Goal: Information Seeking & Learning: Learn about a topic

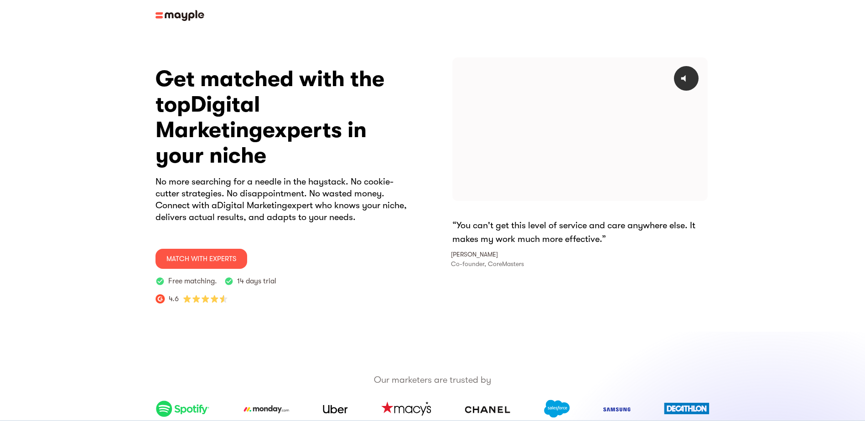
click at [158, 17] on img at bounding box center [179, 15] width 49 height 11
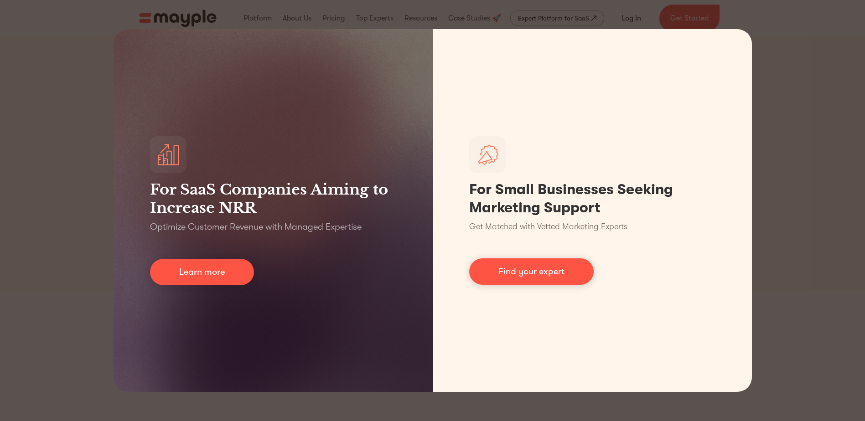
click at [41, 92] on div "For SaaS Companies Aiming to Increase NRR Optimize Customer Revenue with Manage…" at bounding box center [432, 210] width 865 height 421
click at [822, 16] on div "For SaaS Companies Aiming to Increase NRR Optimize Customer Revenue with Manage…" at bounding box center [432, 210] width 865 height 421
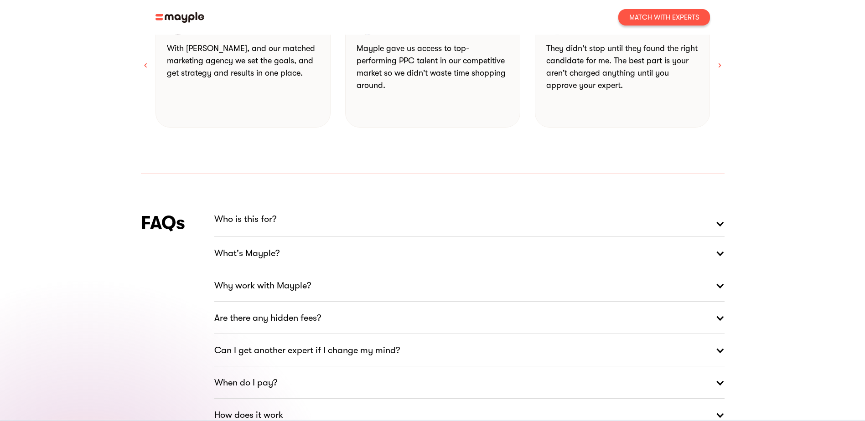
scroll to position [1108, 0]
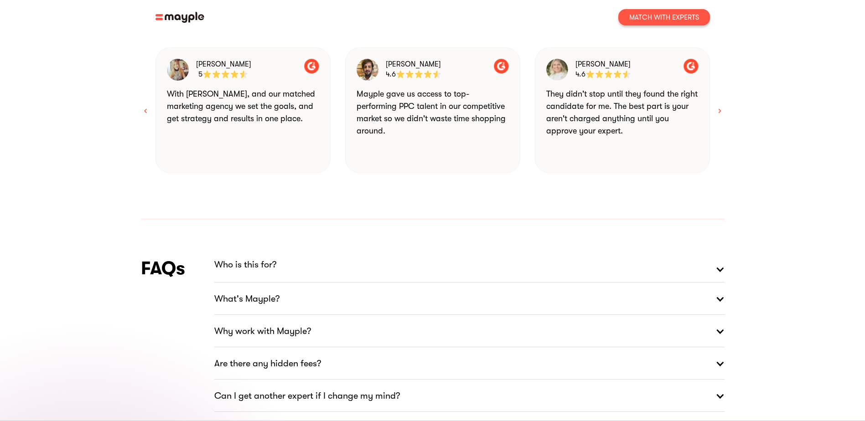
click at [258, 258] on p "Who is this for?" at bounding box center [245, 265] width 62 height 15
